Goal: Find specific page/section

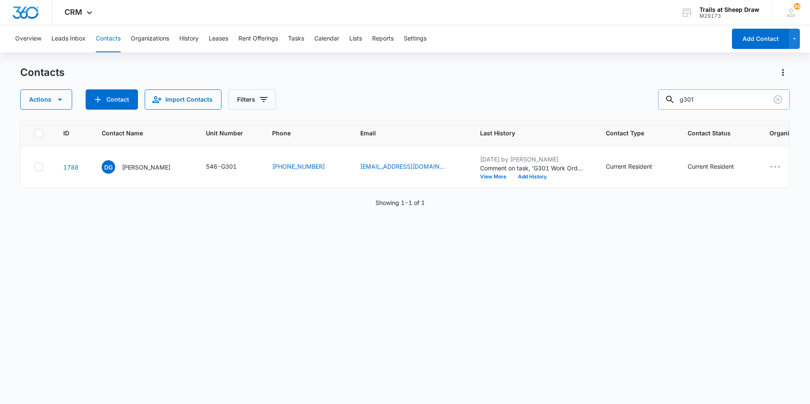
drag, startPoint x: 726, startPoint y: 95, endPoint x: 677, endPoint y: 96, distance: 49.0
click at [677, 96] on div "g301" at bounding box center [724, 99] width 132 height 20
type input "f101"
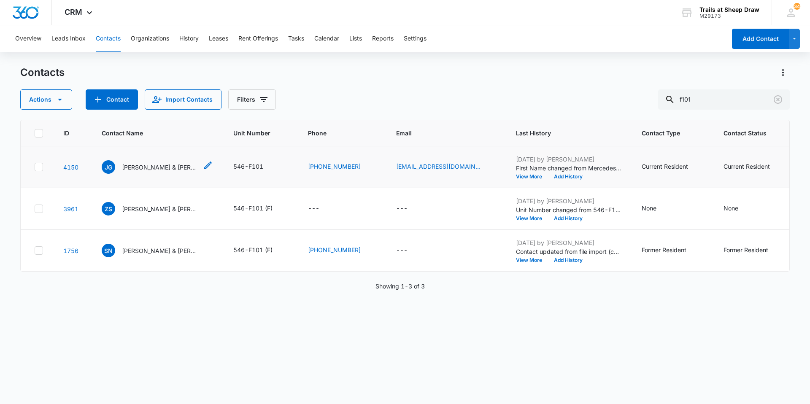
click at [153, 167] on p "[PERSON_NAME] & [PERSON_NAME]" at bounding box center [160, 167] width 76 height 9
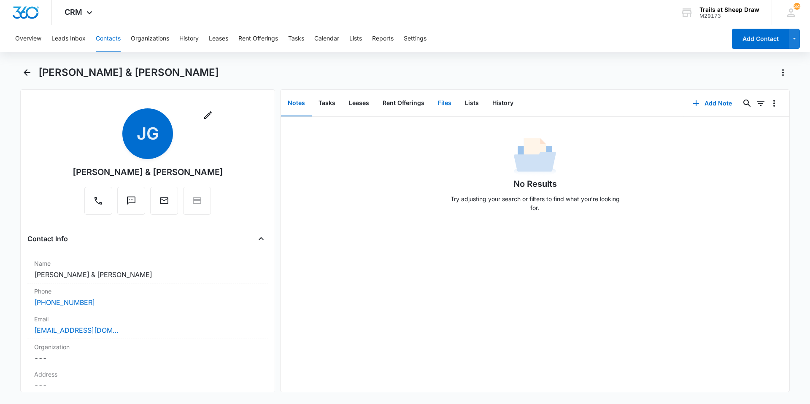
click at [454, 105] on button "Files" at bounding box center [444, 103] width 27 height 26
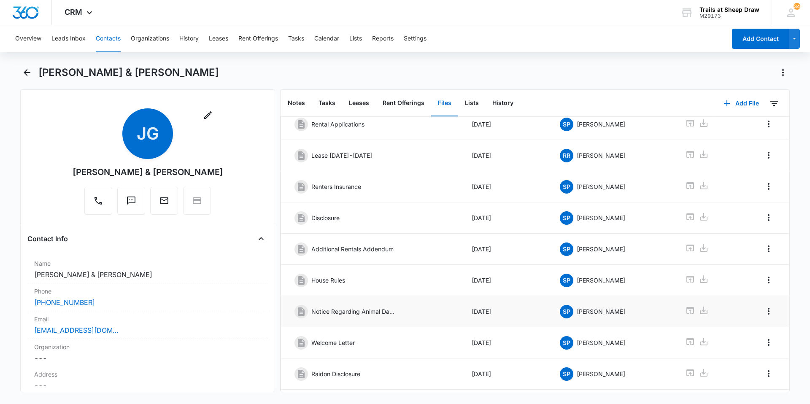
scroll to position [113, 0]
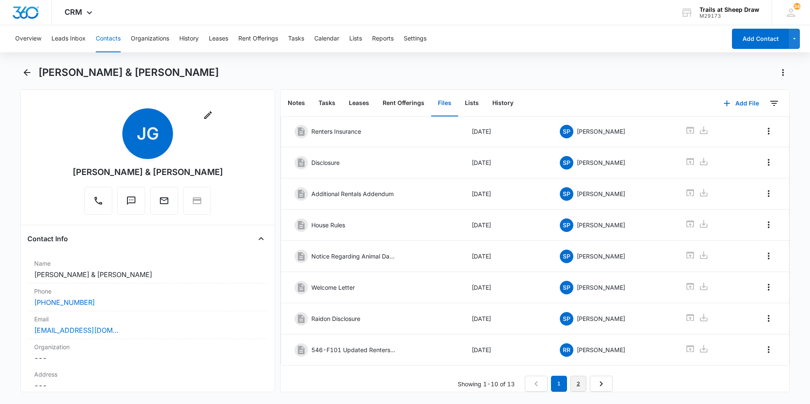
click at [579, 376] on link "2" at bounding box center [578, 384] width 16 height 16
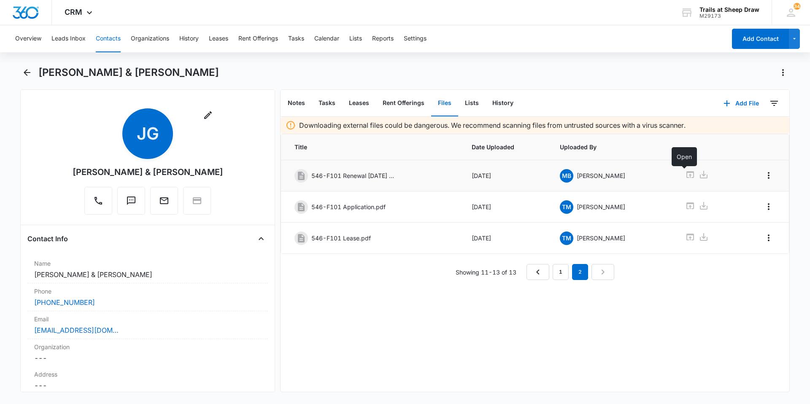
click at [687, 176] on icon at bounding box center [691, 174] width 8 height 7
click at [686, 238] on icon at bounding box center [690, 237] width 10 height 10
